Goal: Transaction & Acquisition: Book appointment/travel/reservation

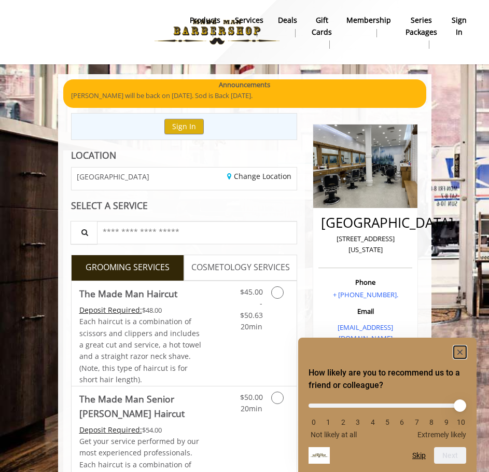
click at [461, 349] on rect "Hide survey" at bounding box center [460, 352] width 12 height 12
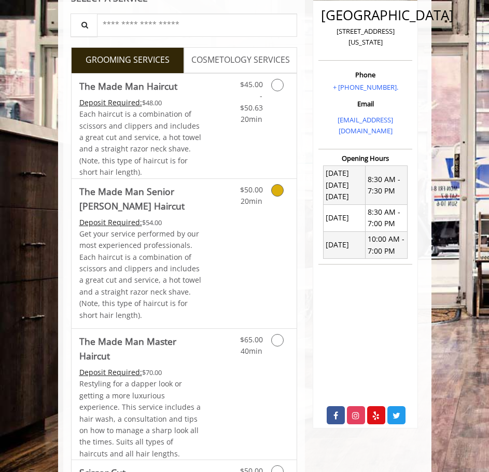
scroll to position [467, 0]
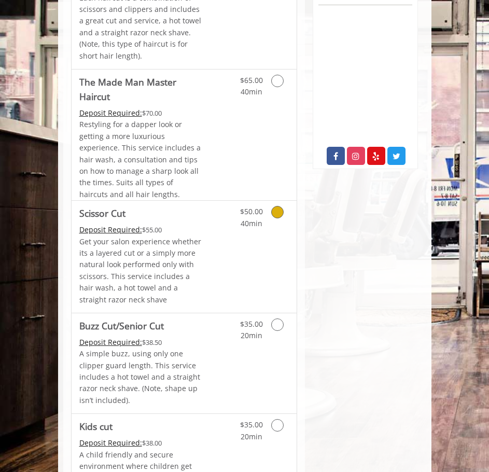
click at [210, 229] on link "Discounted Price" at bounding box center [221, 257] width 37 height 112
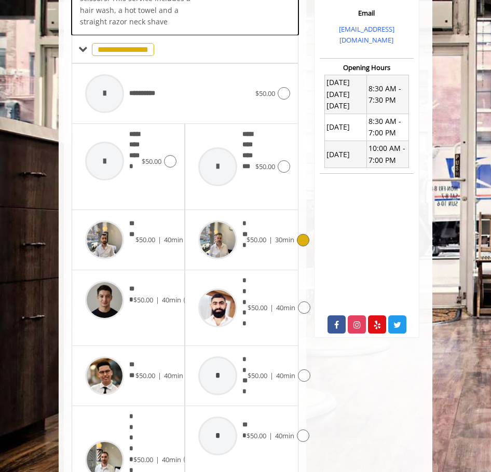
scroll to position [334, 0]
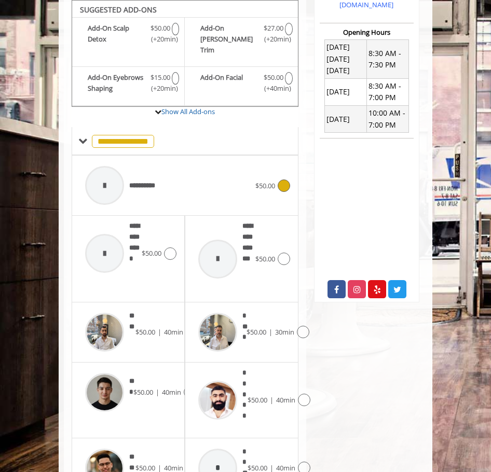
click at [180, 176] on div "**********" at bounding box center [167, 185] width 175 height 49
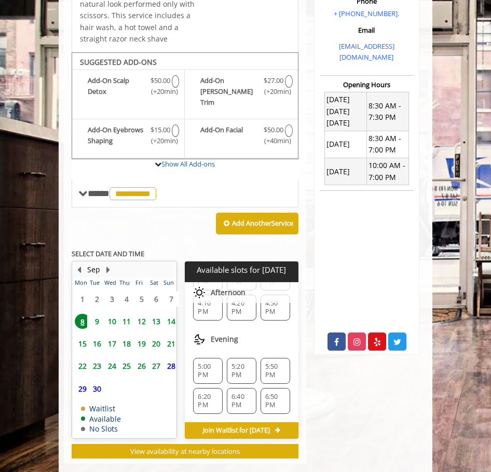
scroll to position [297, 0]
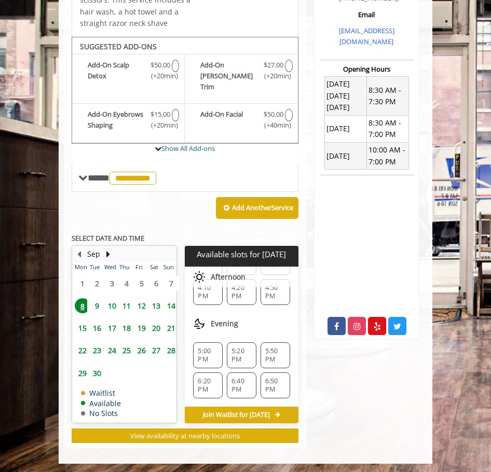
click at [240, 377] on span "6:40 PM" at bounding box center [241, 385] width 20 height 17
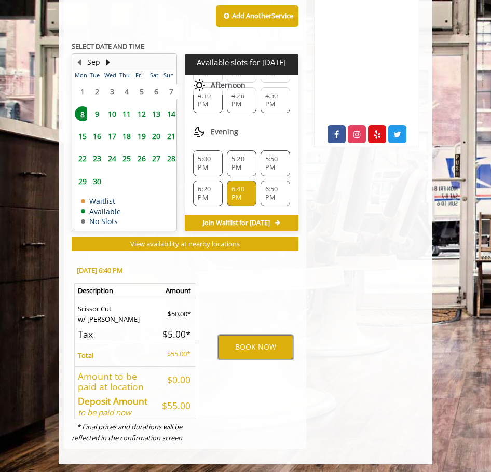
scroll to position [0, 0]
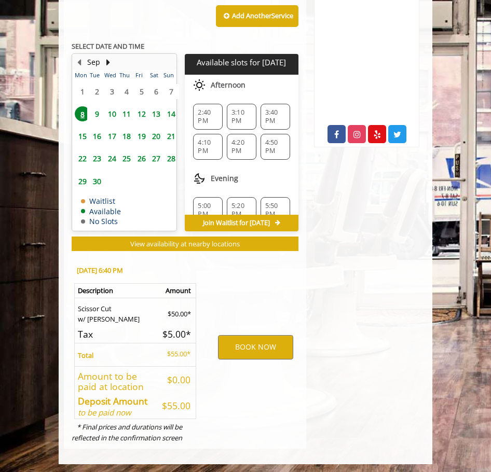
click at [95, 108] on span "9" at bounding box center [97, 113] width 16 height 15
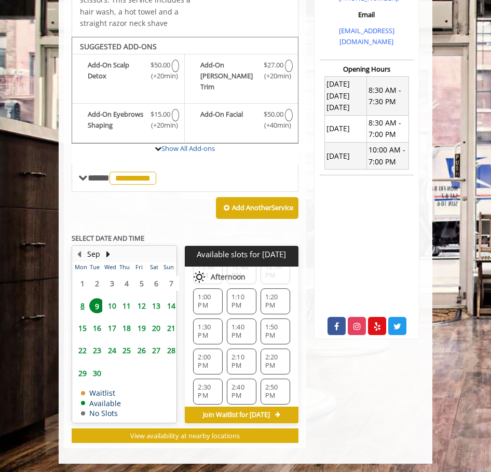
scroll to position [622, 0]
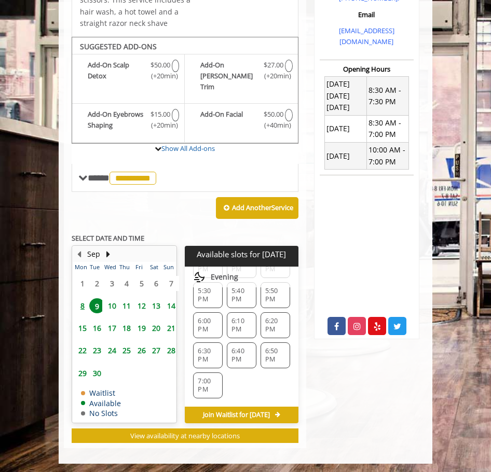
click at [116, 298] on span "10" at bounding box center [112, 305] width 16 height 15
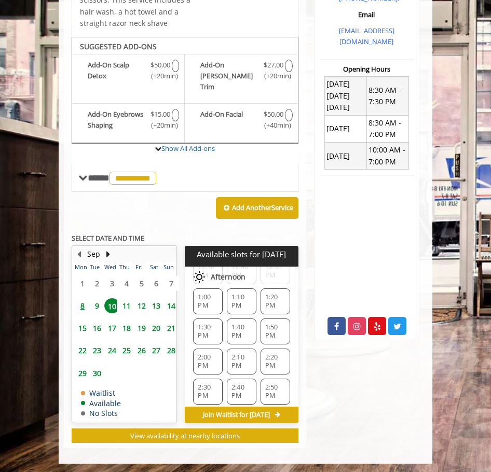
scroll to position [591, 0]
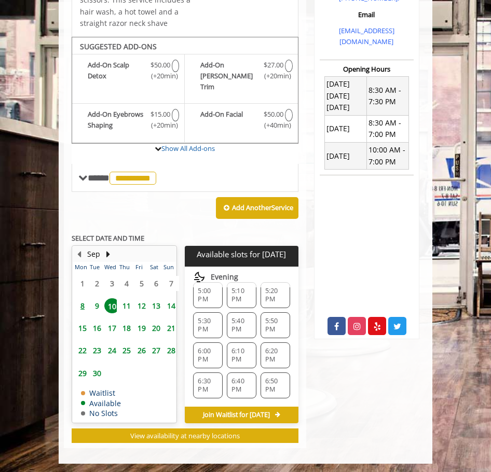
click at [116, 298] on span "10" at bounding box center [112, 305] width 16 height 15
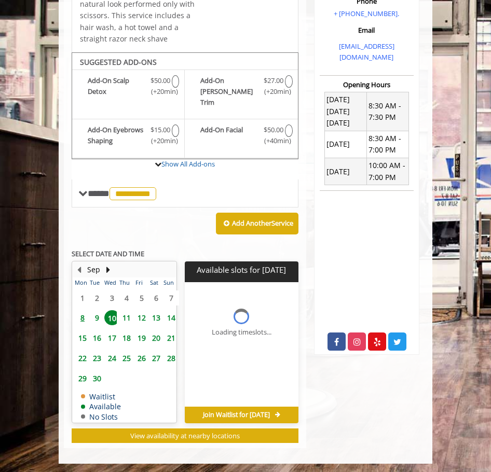
scroll to position [0, 0]
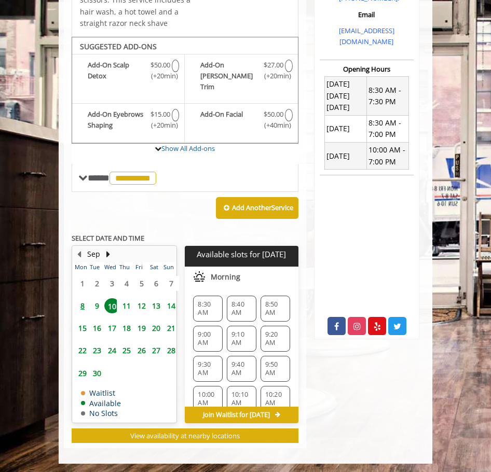
click at [122, 300] on span "11" at bounding box center [127, 305] width 16 height 15
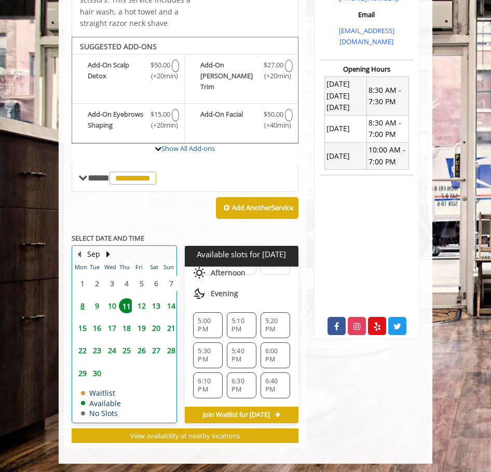
click at [148, 295] on td "13" at bounding box center [153, 306] width 15 height 22
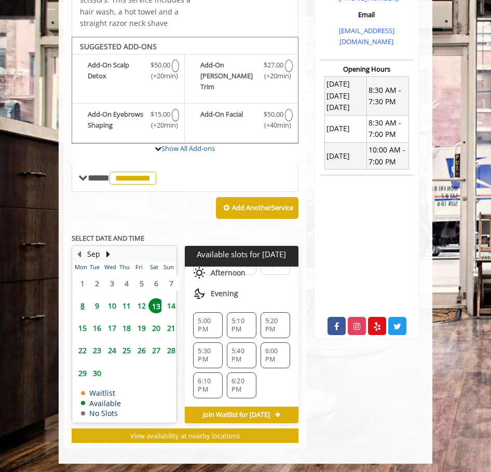
click at [138, 298] on span "12" at bounding box center [142, 305] width 16 height 15
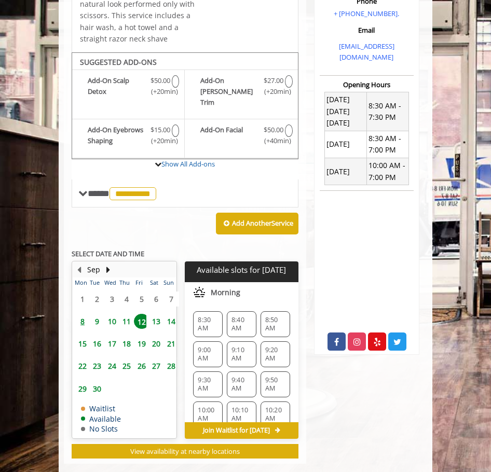
scroll to position [0, 0]
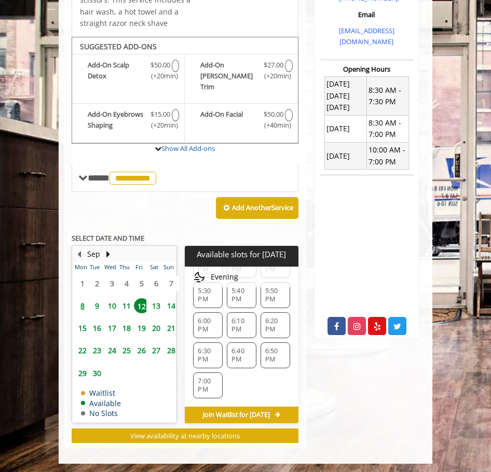
click at [119, 321] on span "18" at bounding box center [127, 328] width 16 height 15
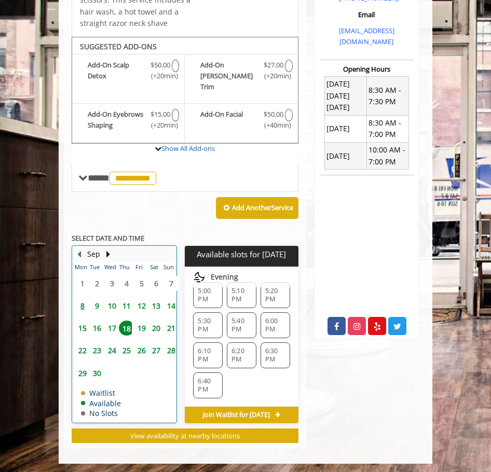
click at [132, 339] on td "26" at bounding box center [139, 350] width 15 height 22
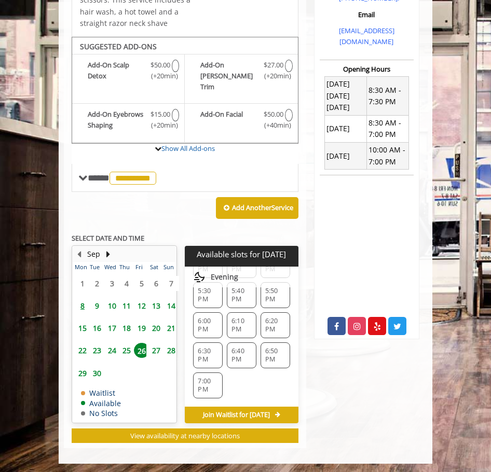
click at [99, 366] on span "30" at bounding box center [97, 373] width 16 height 15
click at [364, 403] on div "[GEOGRAPHIC_DATA] [STREET_ADDRESS][US_STATE] Phone + [PHONE_NUMBER]. Email [EMA…" at bounding box center [366, 133] width 121 height 632
